Goal: Information Seeking & Learning: Compare options

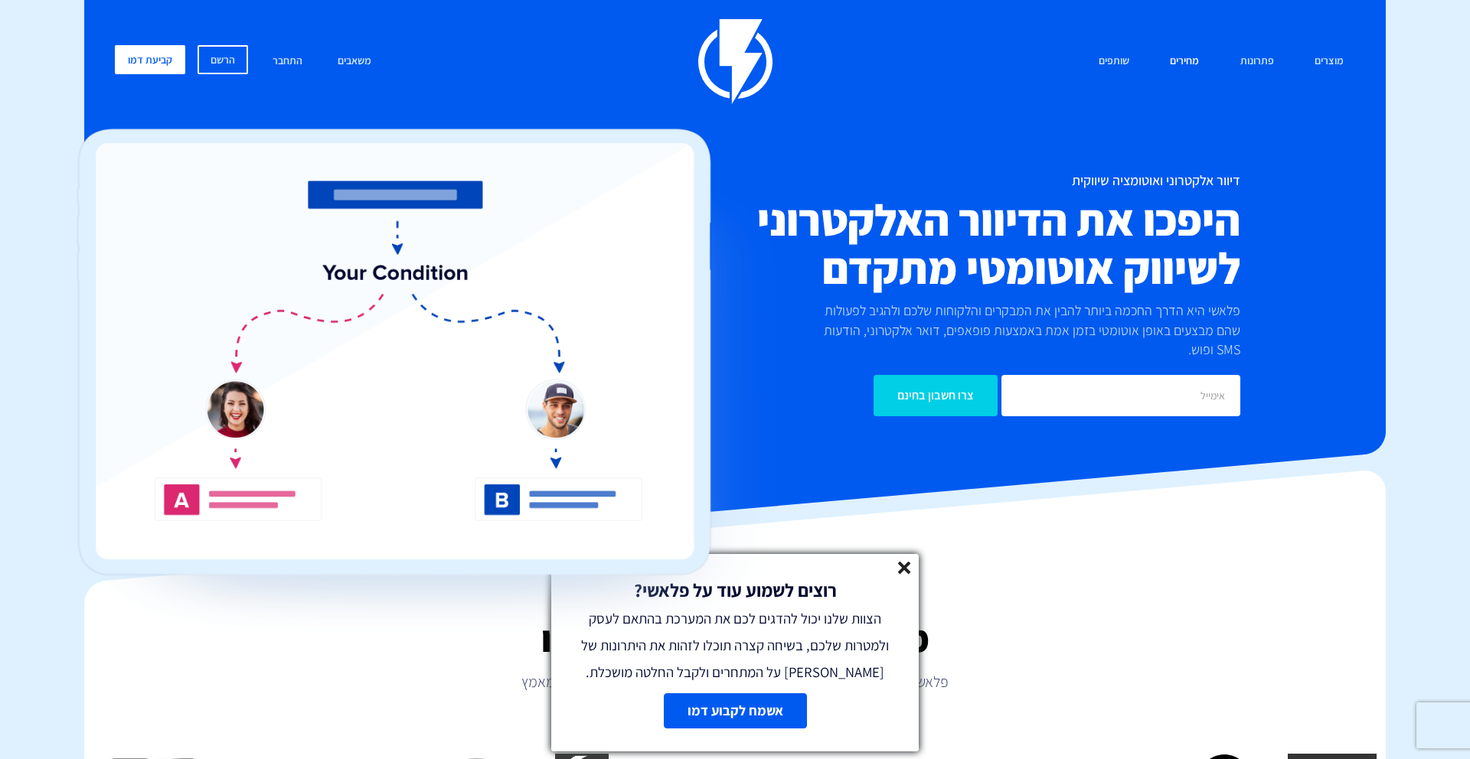
click at [1181, 60] on link "מחירים" at bounding box center [1184, 61] width 52 height 33
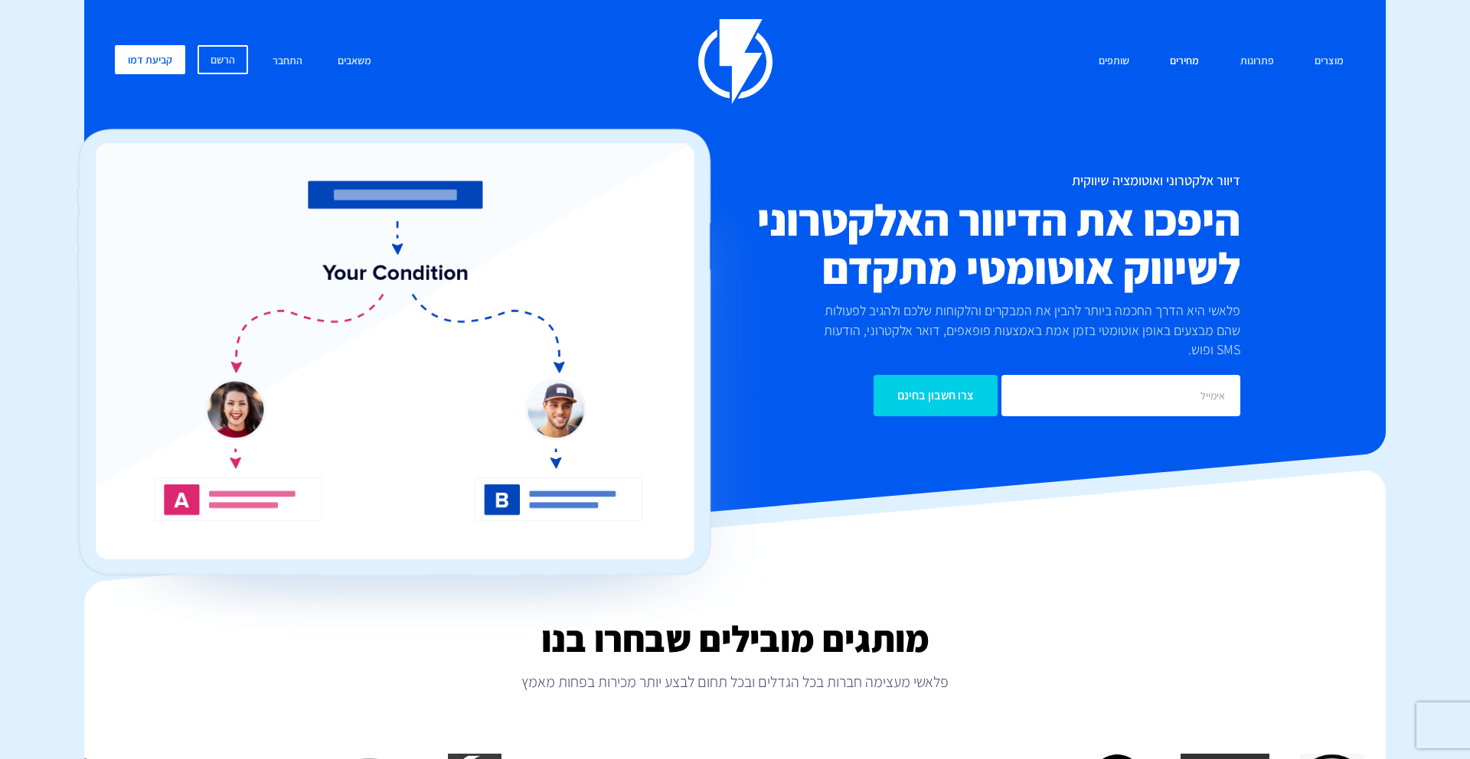
click at [1184, 58] on link "מחירים" at bounding box center [1184, 61] width 52 height 33
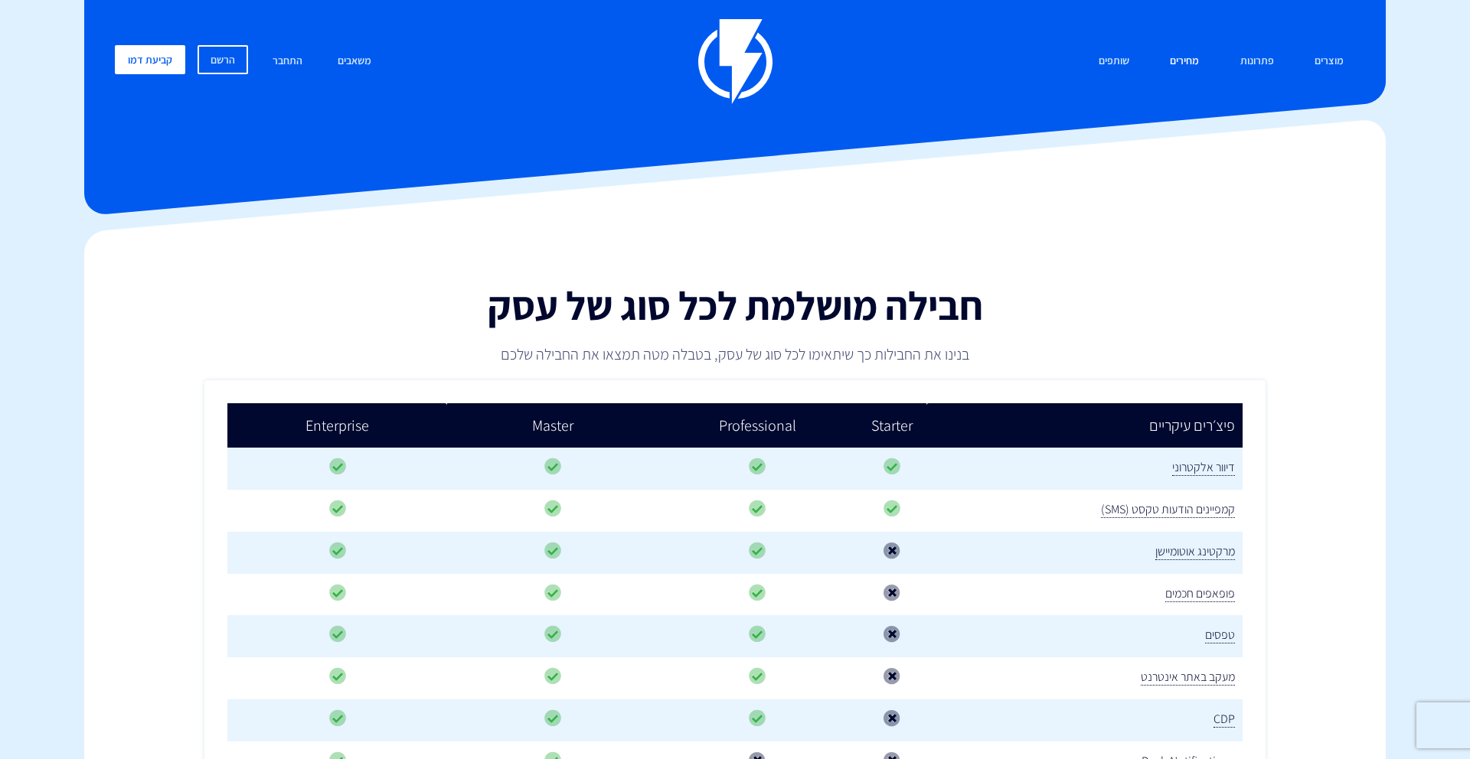
click at [1182, 62] on link "מחירים" at bounding box center [1184, 61] width 52 height 33
